Goal: Navigation & Orientation: Find specific page/section

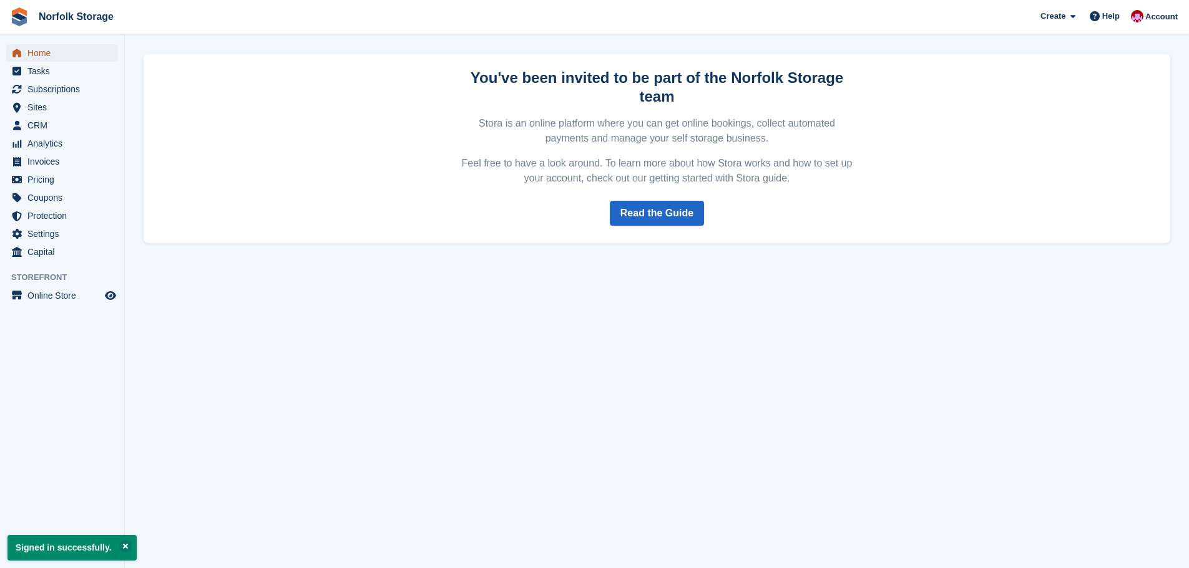
click at [43, 55] on span "Home" at bounding box center [64, 52] width 75 height 17
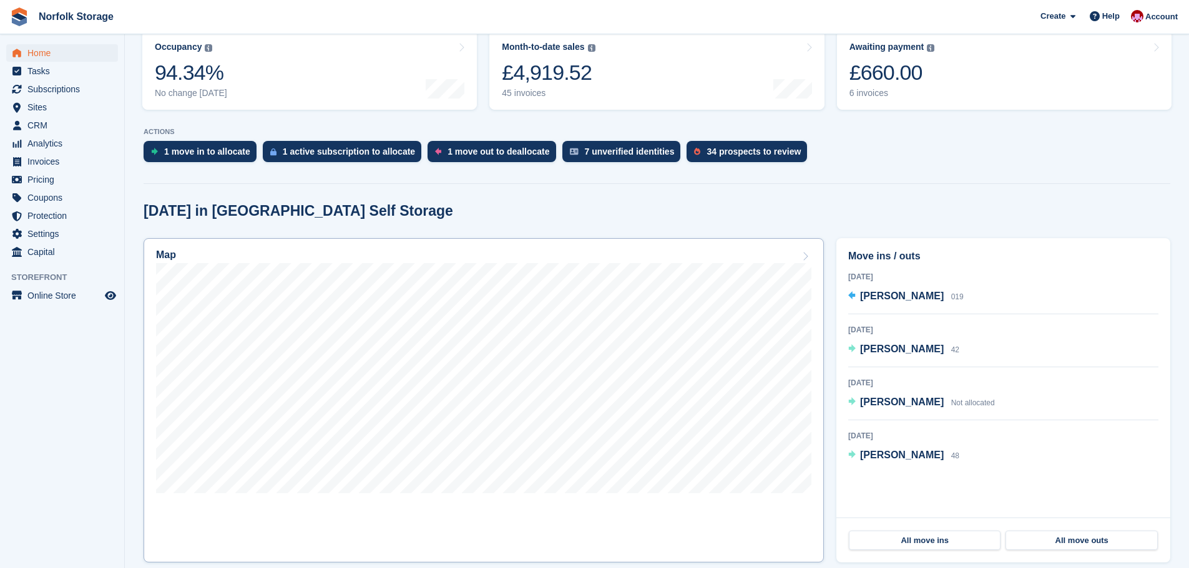
scroll to position [250, 0]
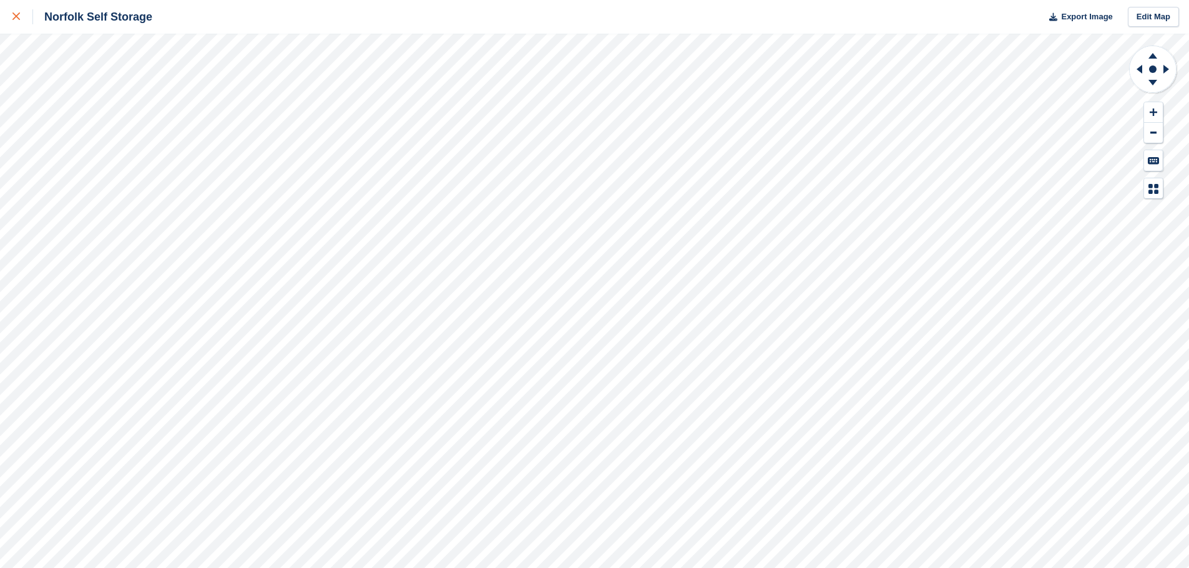
click at [21, 16] on div at bounding box center [22, 16] width 21 height 15
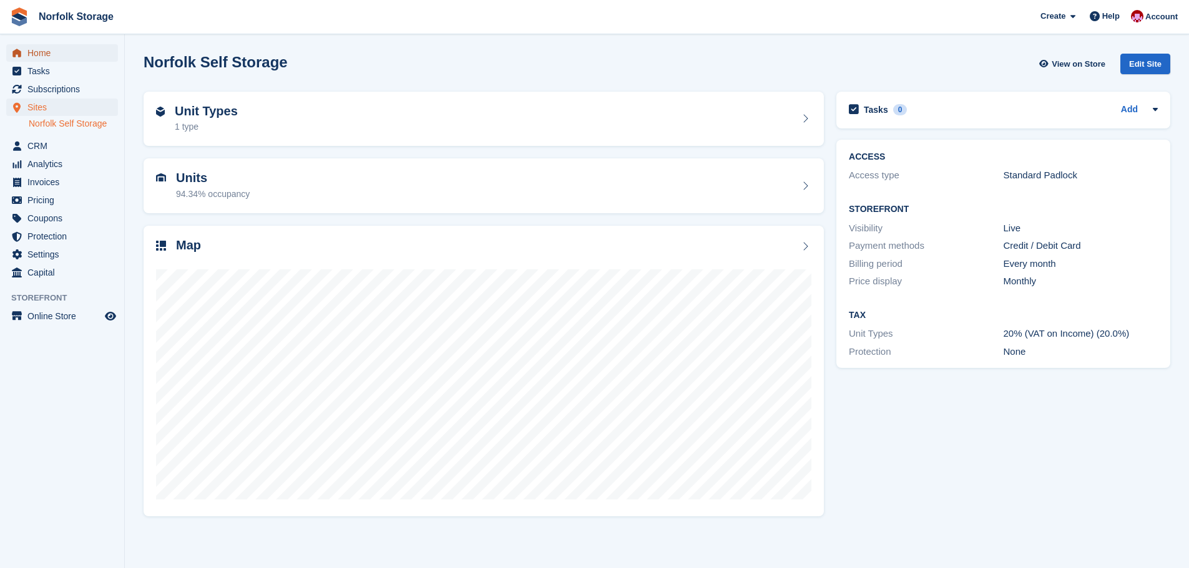
click at [38, 56] on span "Home" at bounding box center [64, 52] width 75 height 17
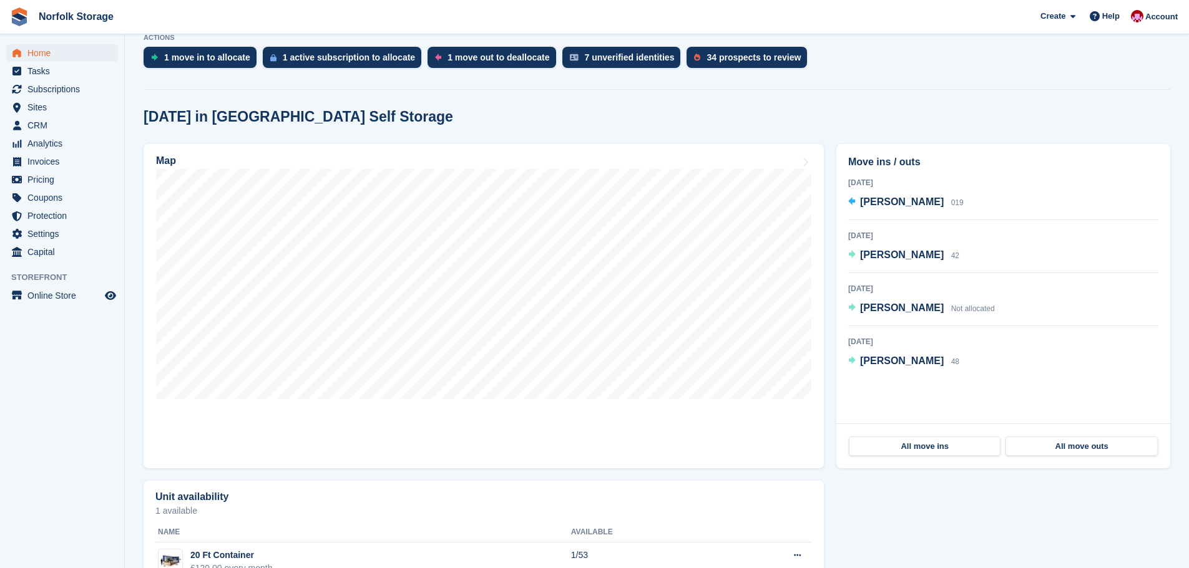
scroll to position [242, 0]
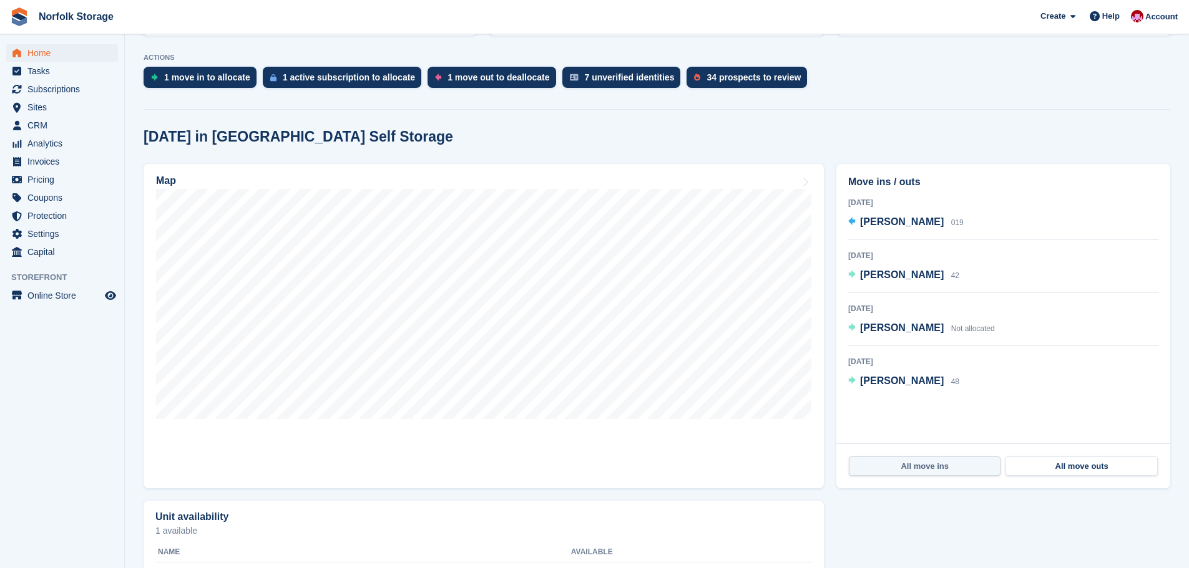
click at [935, 469] on link "All move ins" at bounding box center [925, 467] width 152 height 20
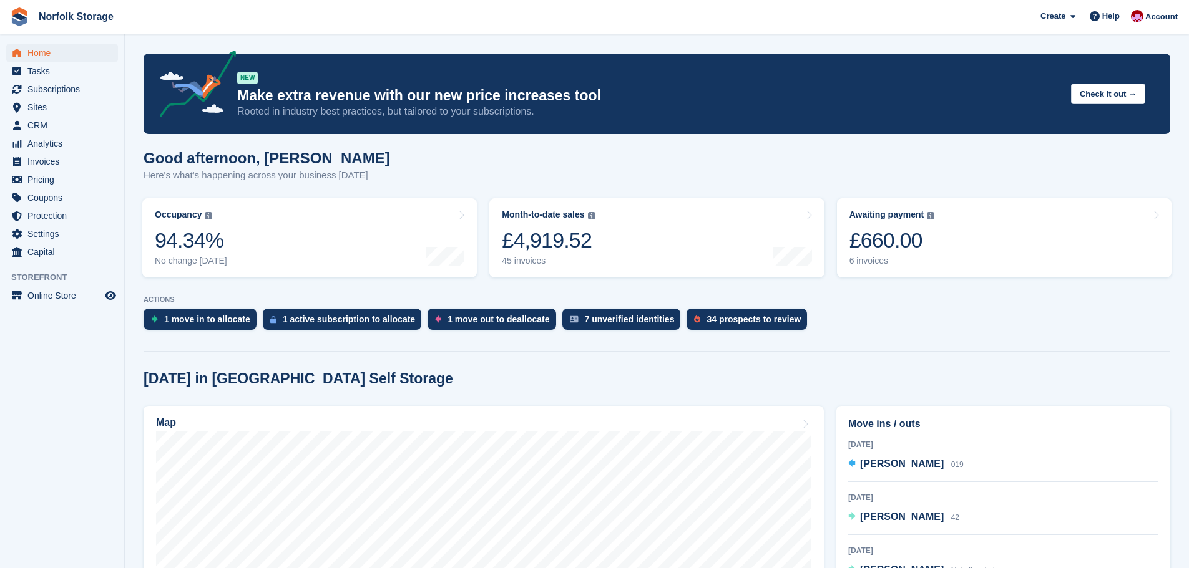
scroll to position [242, 0]
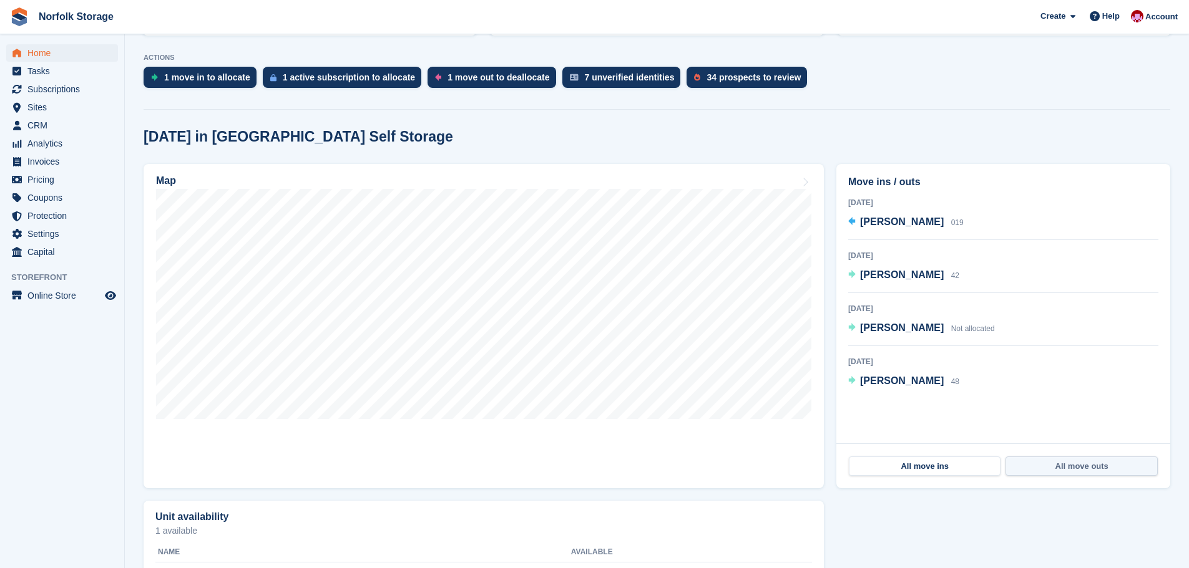
click at [1057, 467] on link "All move outs" at bounding box center [1081, 467] width 152 height 20
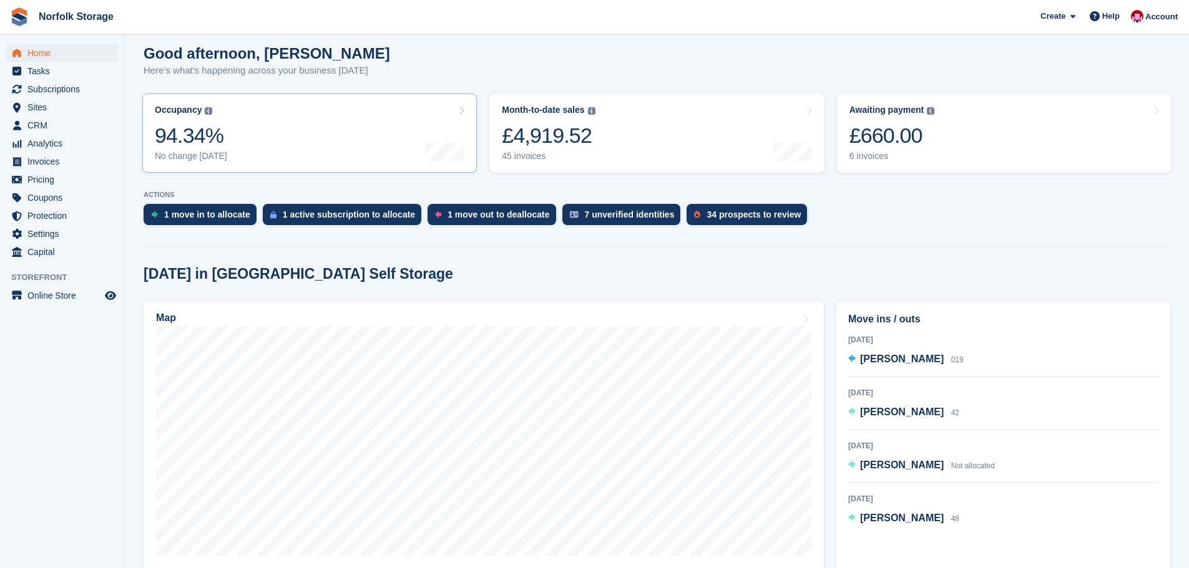
scroll to position [55, 0]
